Goal: Transaction & Acquisition: Purchase product/service

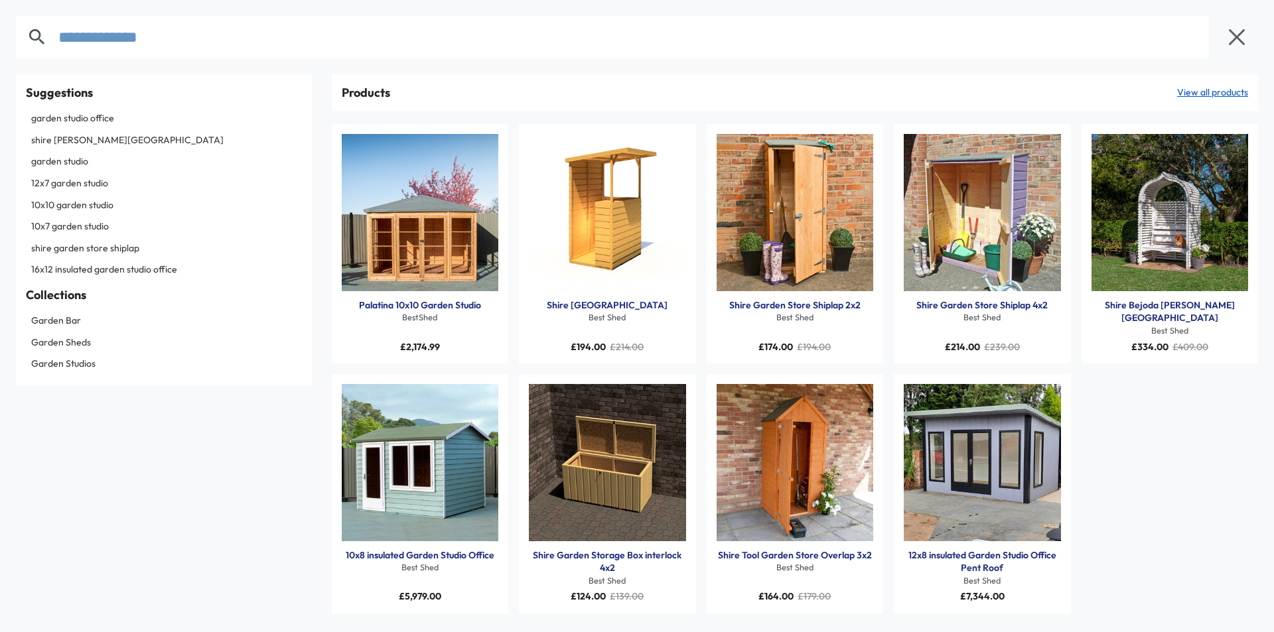
type input "**********"
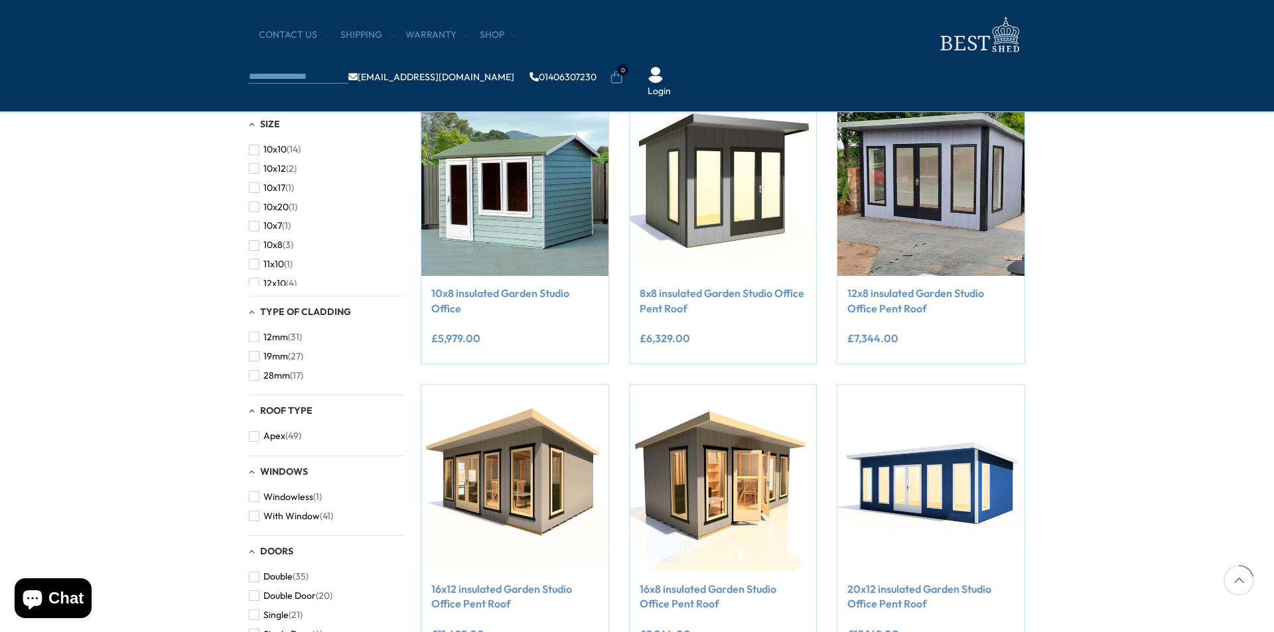
scroll to position [332, 0]
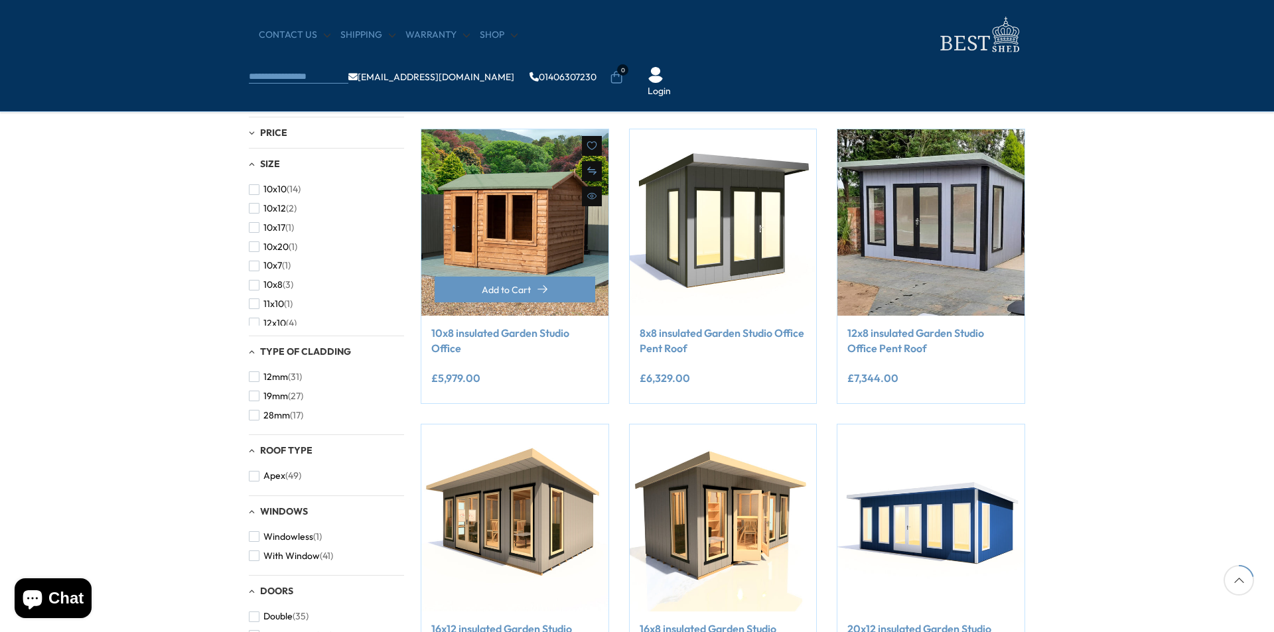
click at [552, 254] on img at bounding box center [514, 222] width 187 height 187
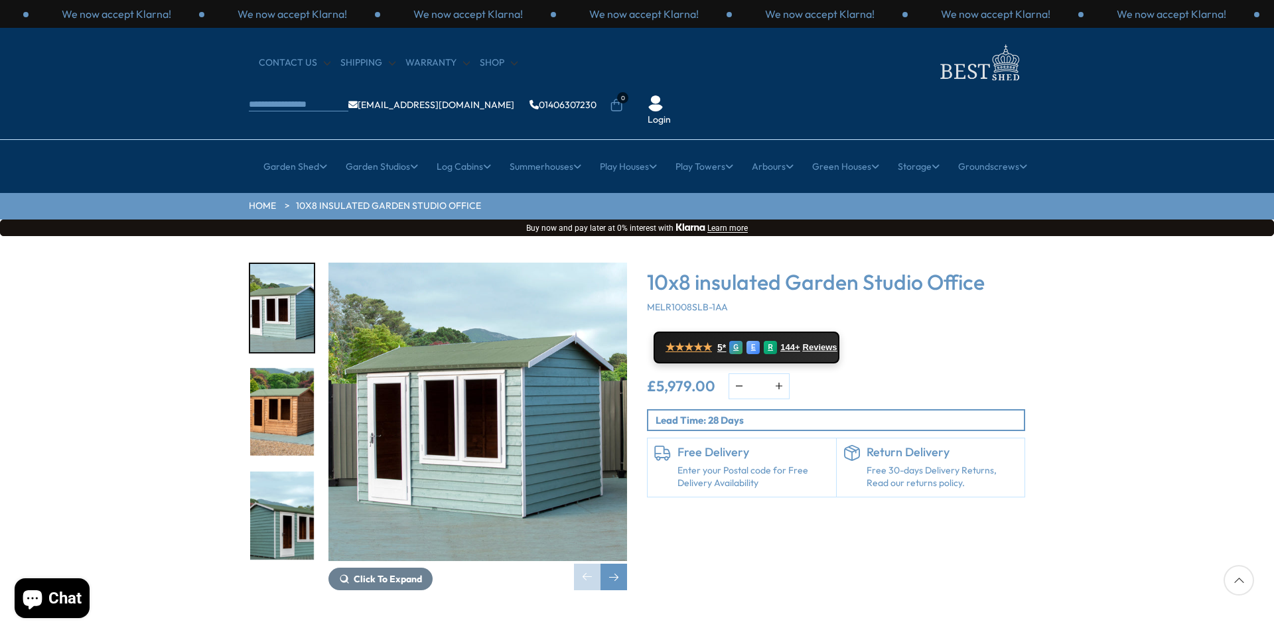
click at [275, 385] on img "2 / 10" at bounding box center [282, 412] width 64 height 88
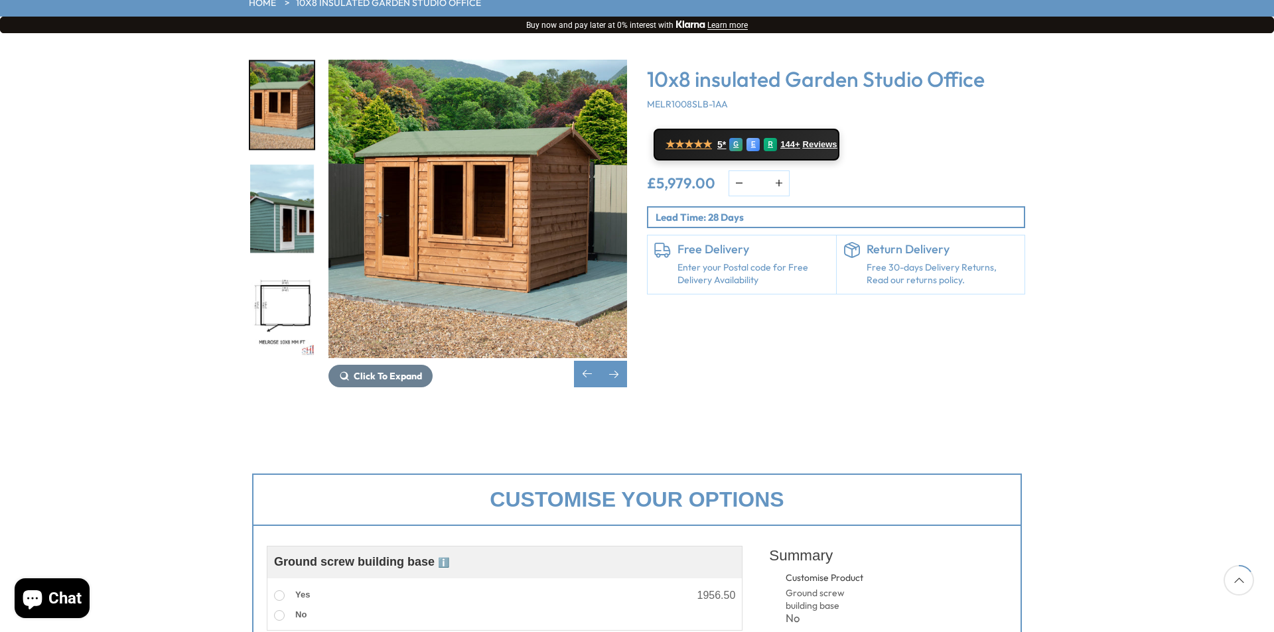
scroll to position [199, 0]
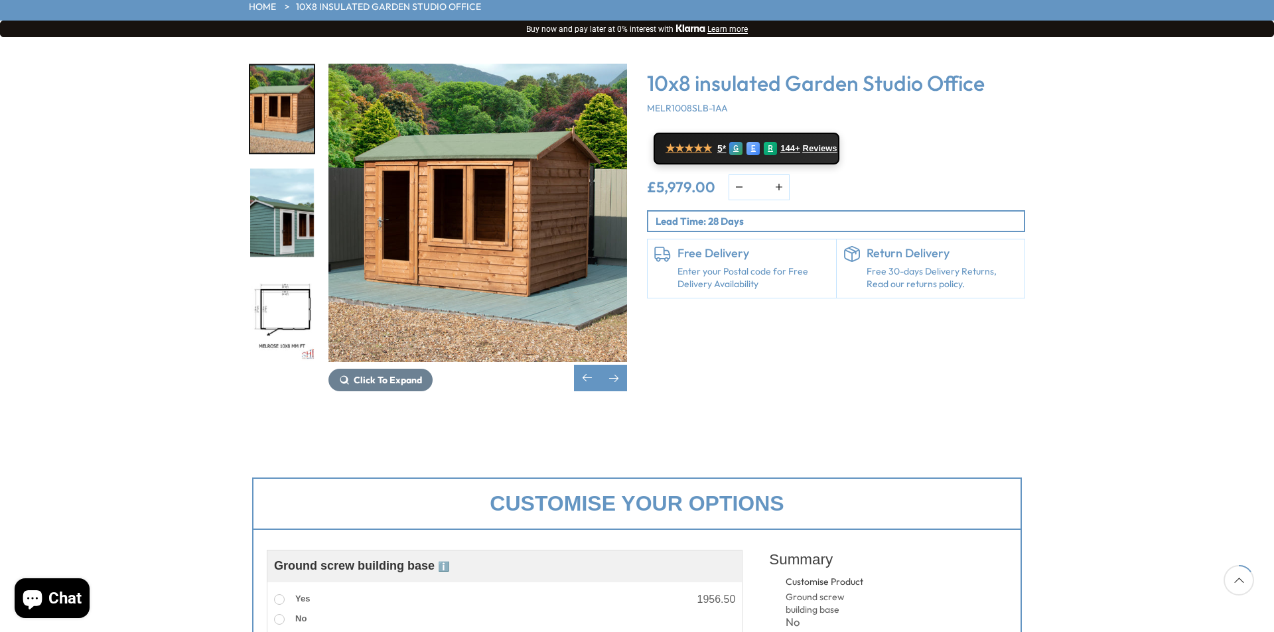
click at [269, 188] on img "3 / 10" at bounding box center [282, 213] width 64 height 88
